Goal: Check status

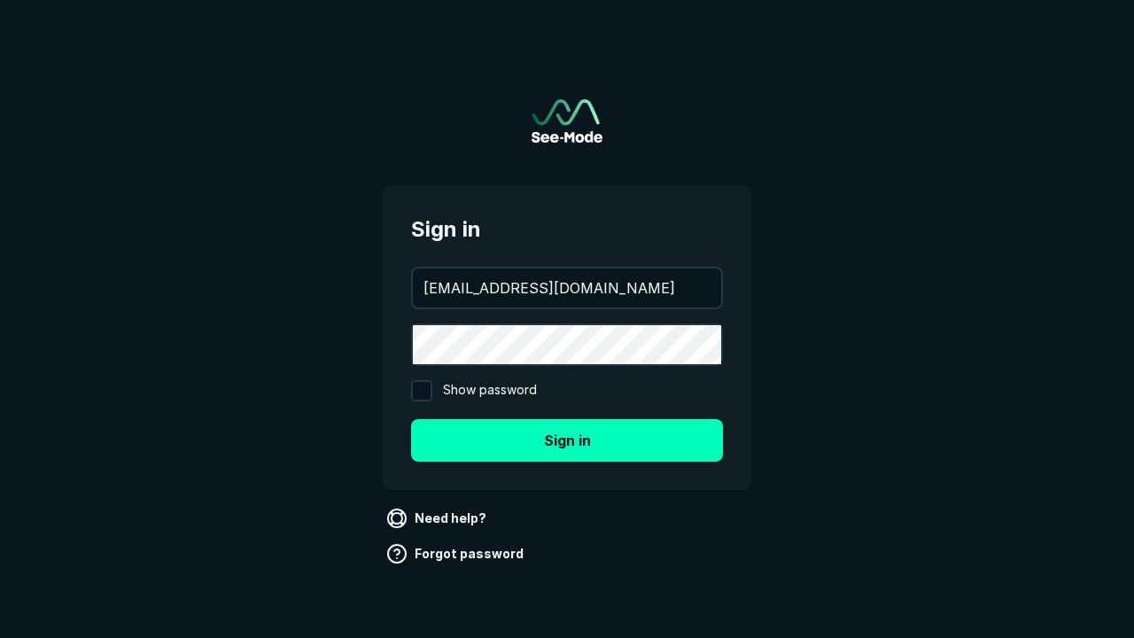
type input "[EMAIL_ADDRESS][DOMAIN_NAME]"
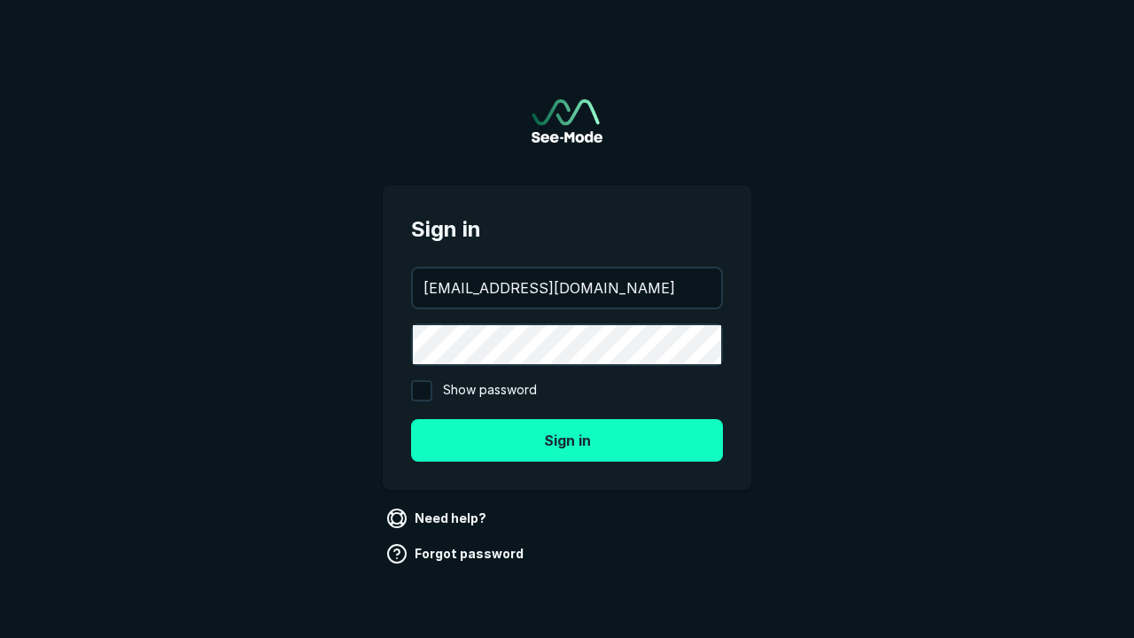
click at [567, 439] on button "Sign in" at bounding box center [567, 440] width 312 height 43
